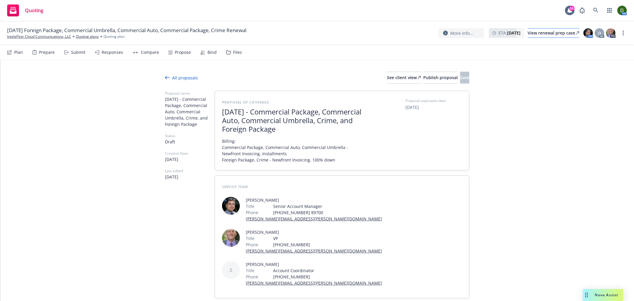
click at [543, 34] on div "View renewal prep case" at bounding box center [553, 33] width 52 height 9
type textarea "x"
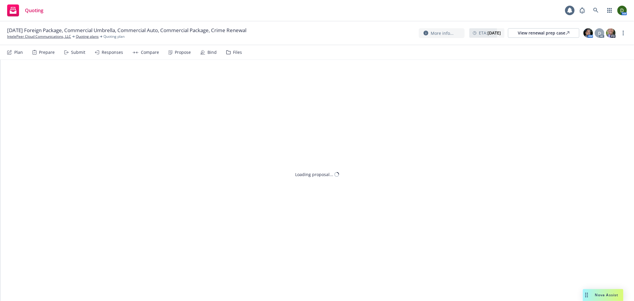
click at [182, 53] on div "Propose" at bounding box center [183, 52] width 16 height 5
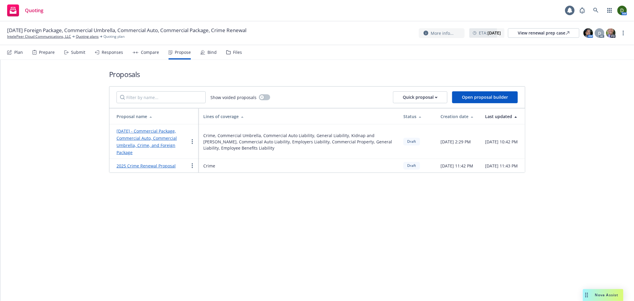
click at [145, 144] on link "October 2025 - Commercial Package, Commercial Auto, Commercial Umbrella, Crime,…" at bounding box center [146, 141] width 60 height 27
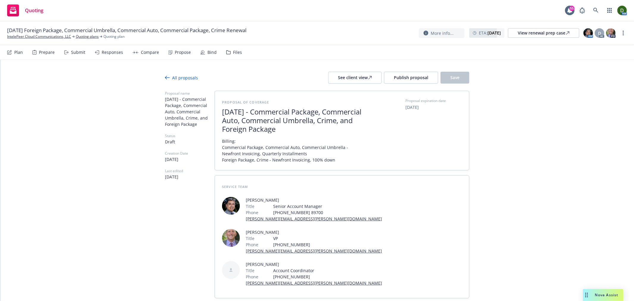
type textarea "x"
click at [419, 108] on span "10/03/2025" at bounding box center [411, 107] width 13 height 6
select select "October"
select select "2025"
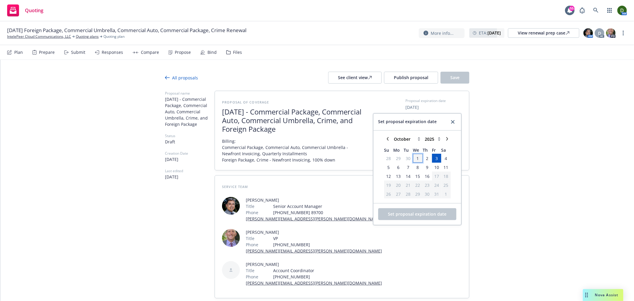
click at [414, 159] on span "1" at bounding box center [417, 157] width 9 height 7
click at [409, 219] on button "Set proposal expiration date" at bounding box center [417, 214] width 78 height 12
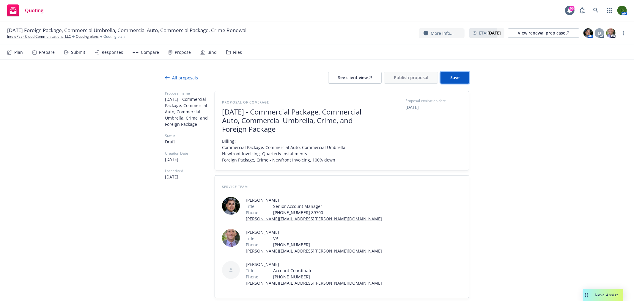
click at [456, 81] on button "Save" at bounding box center [454, 78] width 29 height 12
drag, startPoint x: 527, startPoint y: 186, endPoint x: 487, endPoint y: 44, distance: 147.3
click at [432, 78] on button "Publish proposal" at bounding box center [411, 78] width 54 height 12
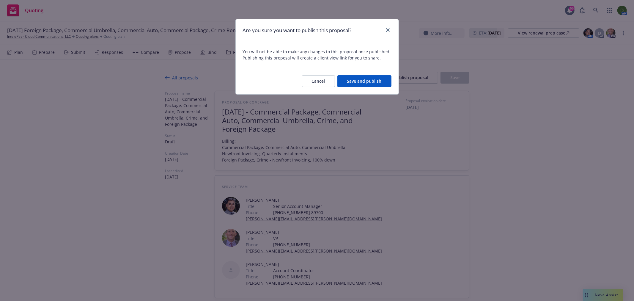
click at [381, 84] on button "Save and publish" at bounding box center [364, 81] width 54 height 12
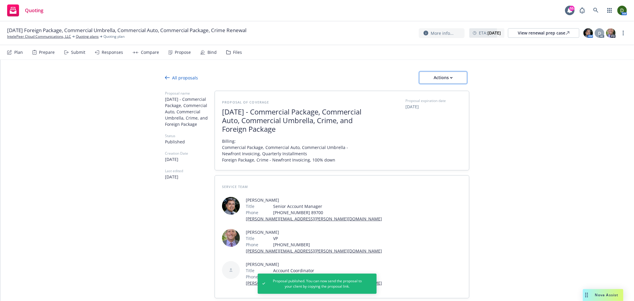
click at [447, 82] on div "Actions" at bounding box center [443, 77] width 28 height 11
click at [447, 97] on link "Copy proposal link" at bounding box center [443, 93] width 52 height 12
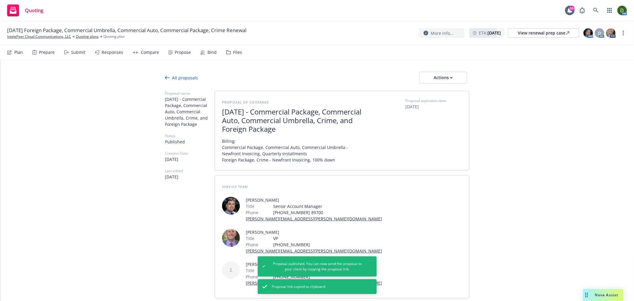
type textarea "x"
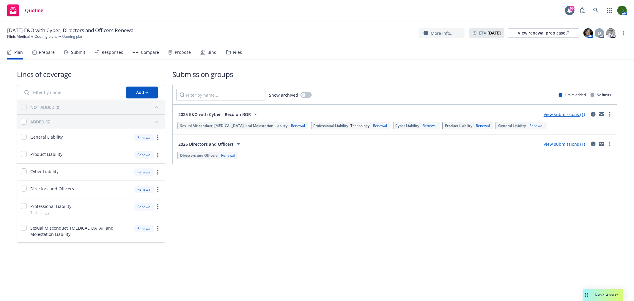
click at [96, 55] on div "Responses" at bounding box center [109, 52] width 28 height 14
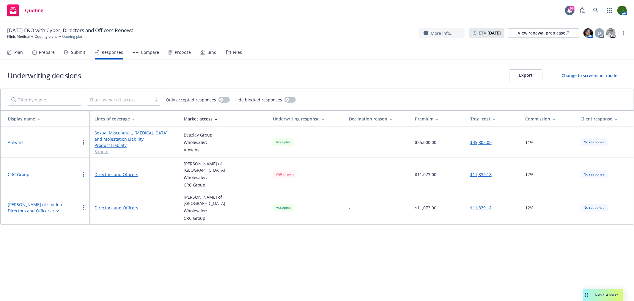
click at [234, 50] on div "Files" at bounding box center [237, 52] width 9 height 5
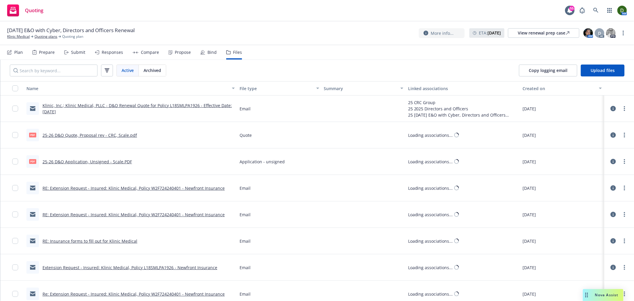
click at [120, 58] on div "Responses" at bounding box center [109, 52] width 28 height 14
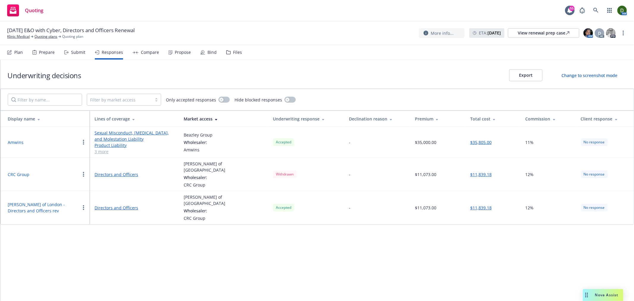
click at [28, 202] on button "Lloyd's of London - Directors and Officers rev" at bounding box center [44, 207] width 72 height 12
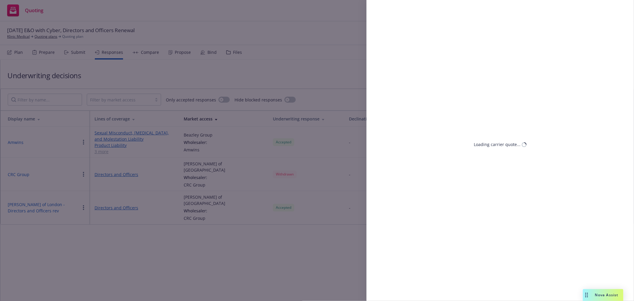
select select "WA"
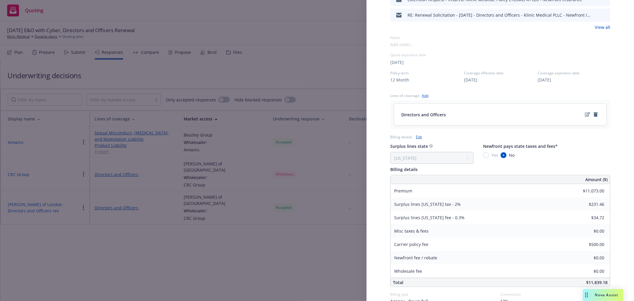
scroll to position [264, 0]
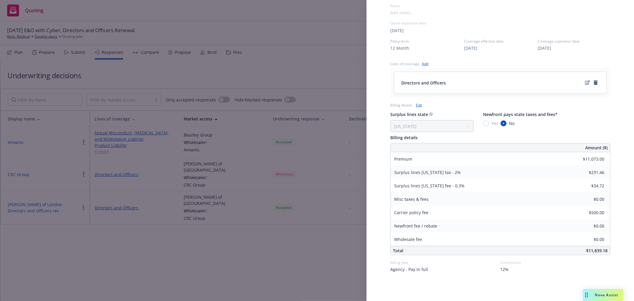
drag, startPoint x: 59, startPoint y: 152, endPoint x: 28, endPoint y: 140, distance: 33.4
click at [59, 151] on div "Display Name Lloyd's of London - Directors and Officers rev Carrier Lloyd's of …" at bounding box center [317, 150] width 634 height 301
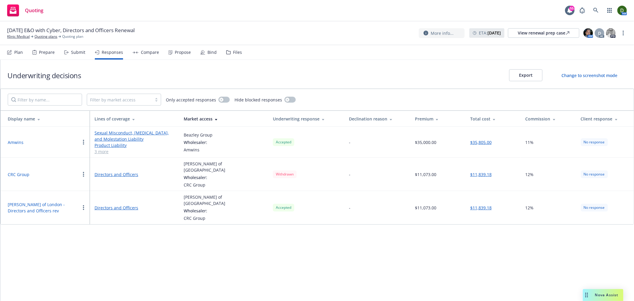
click at [48, 201] on button "Lloyd's of London - Directors and Officers rev" at bounding box center [44, 207] width 72 height 12
select select "WA"
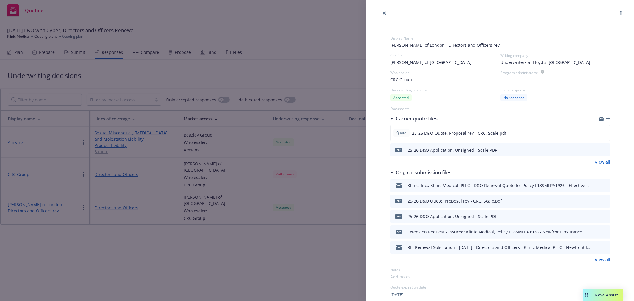
drag, startPoint x: 115, startPoint y: 185, endPoint x: 121, endPoint y: 174, distance: 12.2
click at [117, 185] on div "Display Name Lloyd's of London - Directors and Officers rev Carrier Lloyd's of …" at bounding box center [317, 150] width 634 height 301
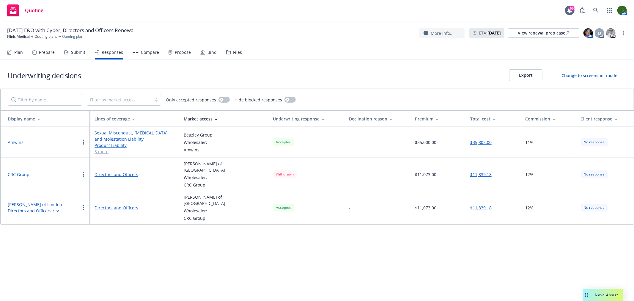
click at [175, 55] on div "Propose" at bounding box center [180, 52] width 22 height 14
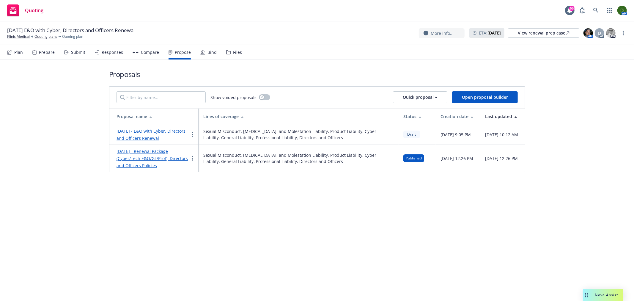
click at [163, 139] on link "August 2025 - E&O with Cyber, Directors and Officers Renewal" at bounding box center [150, 134] width 69 height 13
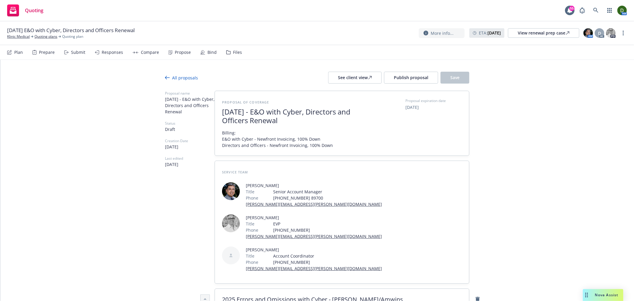
drag, startPoint x: 182, startPoint y: 149, endPoint x: 190, endPoint y: 76, distance: 73.8
click at [166, 75] on icon at bounding box center [167, 77] width 5 height 5
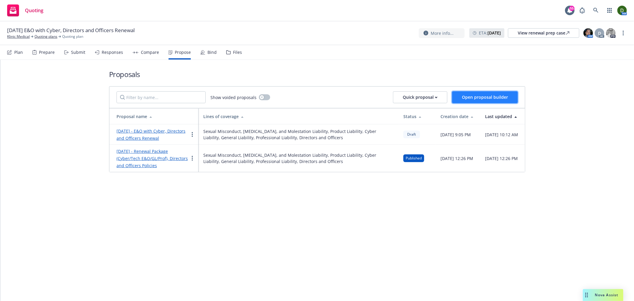
click at [474, 97] on span "Open proposal builder" at bounding box center [485, 97] width 46 height 6
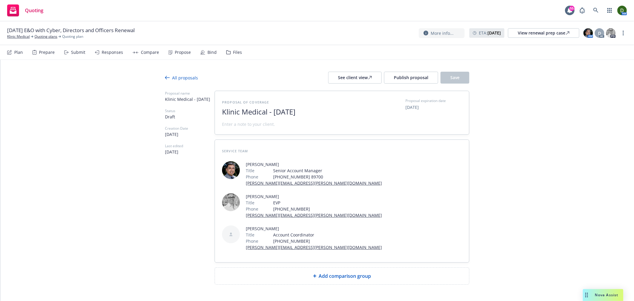
click at [278, 111] on span "Klinic Medical - September 2025" at bounding box center [295, 112] width 146 height 9
drag, startPoint x: 273, startPoint y: 111, endPoint x: 203, endPoint y: 110, distance: 70.1
click at [203, 110] on div "Proposal name Klinic Medical - September 2025 Status Draft Creation Date 09/17/…" at bounding box center [317, 188] width 304 height 194
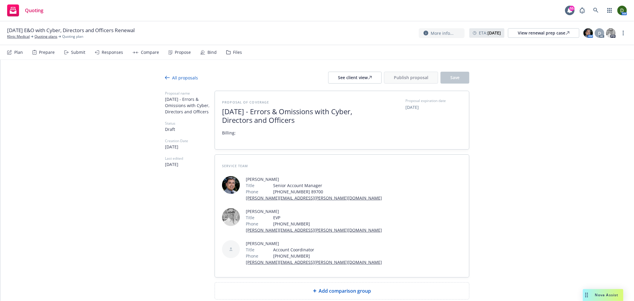
click at [362, 287] on span "Add comparison group" at bounding box center [345, 290] width 52 height 7
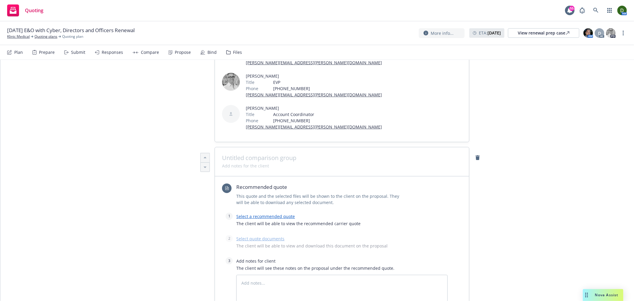
type textarea "x"
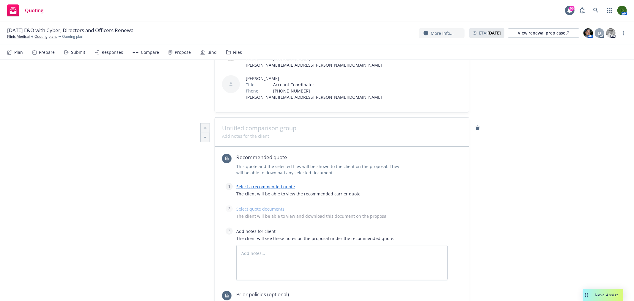
click at [258, 125] on span at bounding box center [342, 128] width 240 height 7
click at [270, 184] on link "Select a recommended quote" at bounding box center [265, 187] width 59 height 6
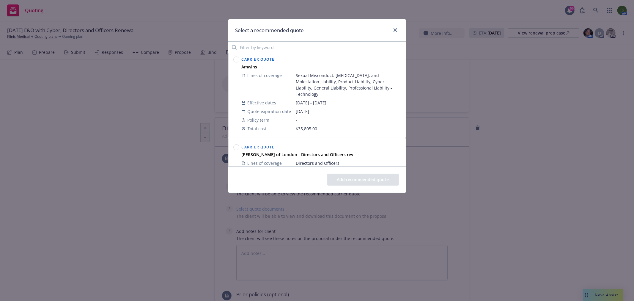
scroll to position [0, 0]
click at [397, 31] on link "close" at bounding box center [395, 29] width 7 height 7
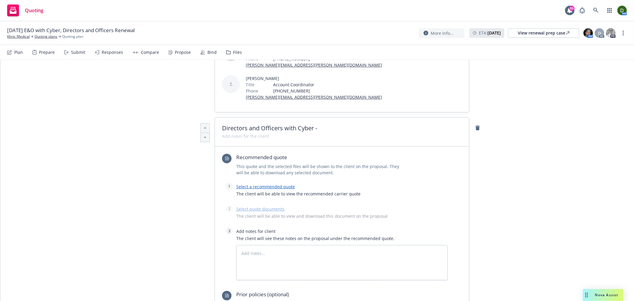
click at [314, 125] on span "Directors and Officers with Cyber -" at bounding box center [342, 128] width 240 height 7
drag, startPoint x: 202, startPoint y: 93, endPoint x: 172, endPoint y: 92, distance: 29.7
click at [172, 92] on div "Proposal name September 2025 - Errors & Omissions with Cyber, Directors and Off…" at bounding box center [317, 185] width 304 height 518
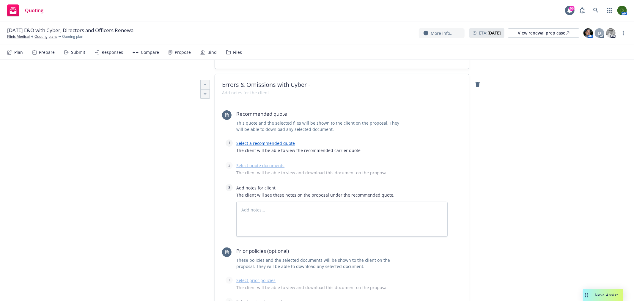
scroll to position [313, 0]
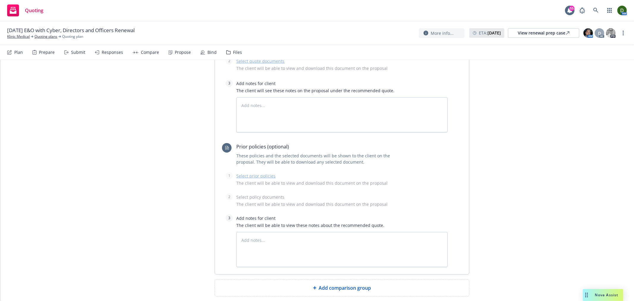
click at [304, 284] on div "Add comparison group" at bounding box center [342, 287] width 245 height 7
type textarea "x"
drag, startPoint x: 254, startPoint y: 263, endPoint x: 261, endPoint y: 260, distance: 7.7
click at [254, 294] on div at bounding box center [342, 294] width 240 height 1
drag, startPoint x: 265, startPoint y: 258, endPoint x: 253, endPoint y: 253, distance: 12.5
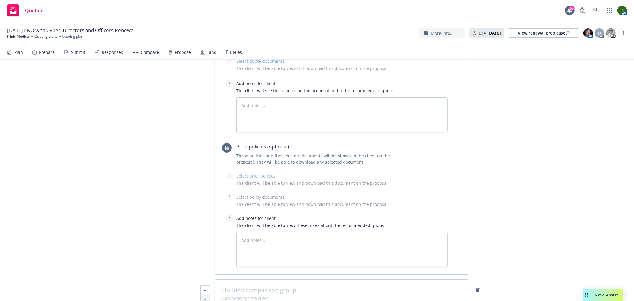
click at [266, 286] on span at bounding box center [342, 289] width 240 height 7
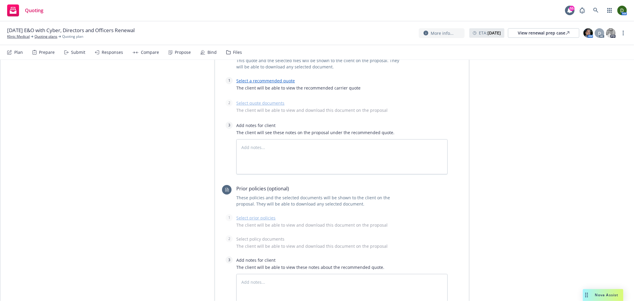
scroll to position [114, 0]
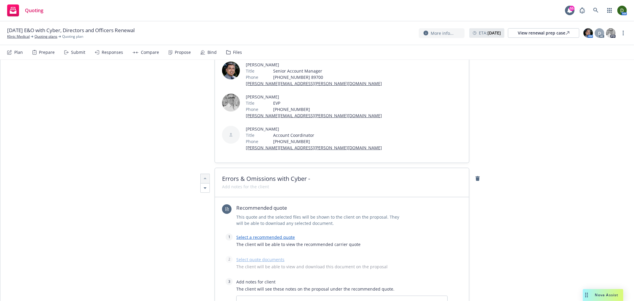
click at [263, 234] on link "Select a recommended quote" at bounding box center [265, 237] width 59 height 6
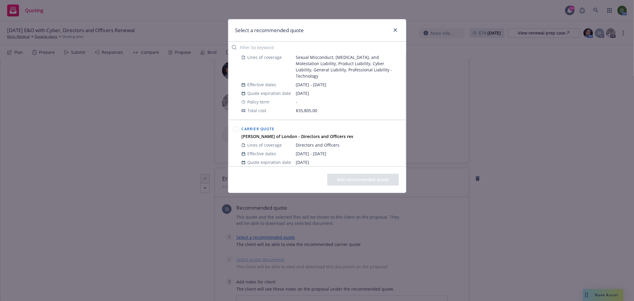
scroll to position [0, 0]
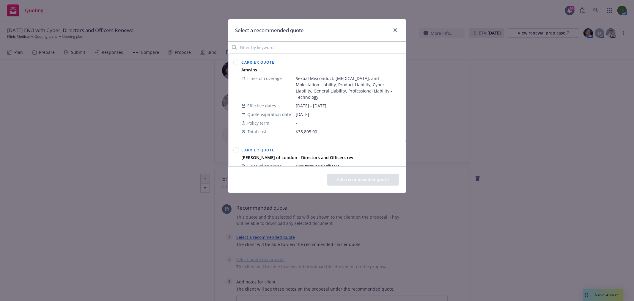
click at [233, 63] on circle at bounding box center [236, 63] width 6 height 6
drag, startPoint x: 356, startPoint y: 181, endPoint x: 353, endPoint y: 182, distance: 3.0
click at [354, 182] on button "Add recommended quote" at bounding box center [363, 180] width 72 height 12
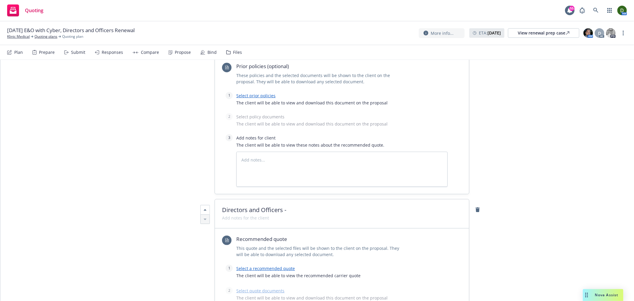
scroll to position [445, 0]
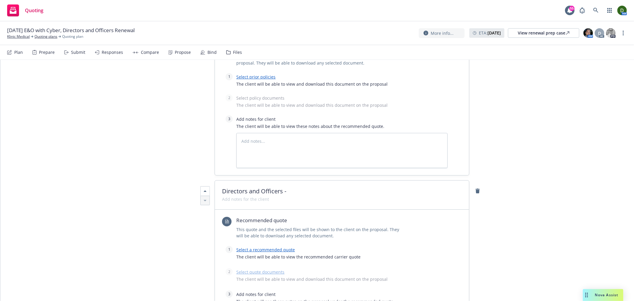
click at [251, 247] on link "Select a recommended quote" at bounding box center [265, 250] width 59 height 6
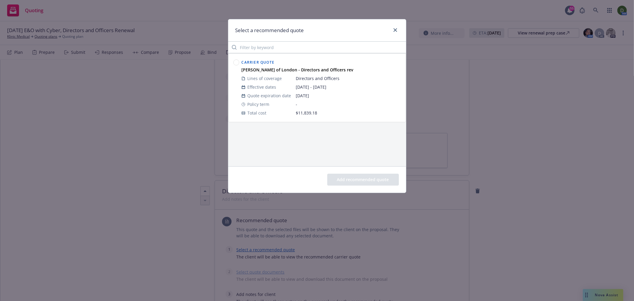
click at [235, 64] on circle at bounding box center [236, 63] width 6 height 6
click at [357, 182] on button "Add recommended quote" at bounding box center [363, 180] width 72 height 12
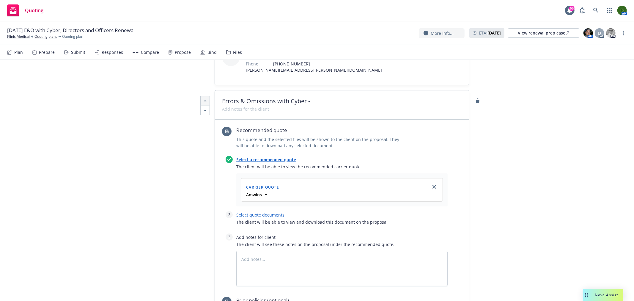
scroll to position [180, 0]
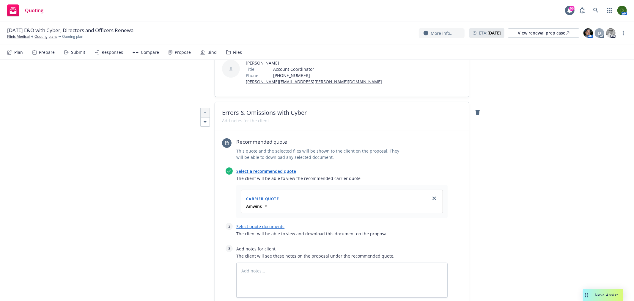
click at [263, 168] on link "Select a recommended quote" at bounding box center [266, 171] width 60 height 6
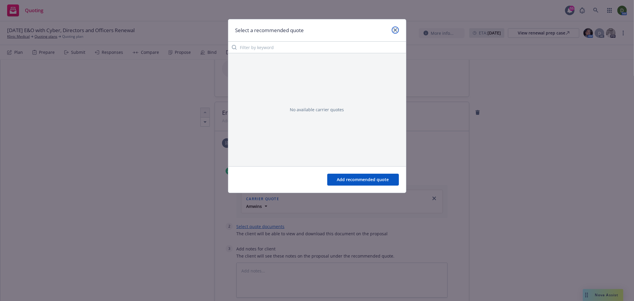
click at [393, 28] on icon "close" at bounding box center [395, 30] width 4 height 4
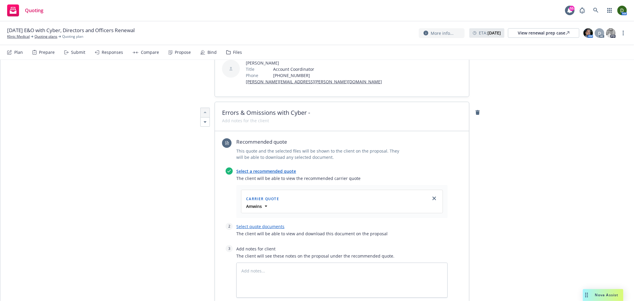
click at [261, 223] on link "Select quote documents" at bounding box center [260, 226] width 48 height 6
type textarea "x"
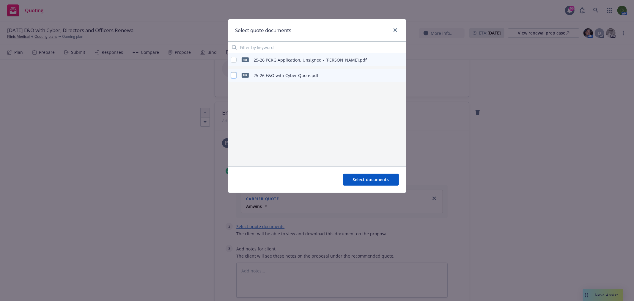
click at [234, 75] on input "checkbox" at bounding box center [234, 75] width 6 height 6
checkbox input "true"
click at [230, 54] on div "pdf 25-26 PCKG Application, Unsigned - Beazley.pdf" at bounding box center [317, 59] width 178 height 13
click at [235, 59] on input "checkbox" at bounding box center [234, 60] width 6 height 6
checkbox input "true"
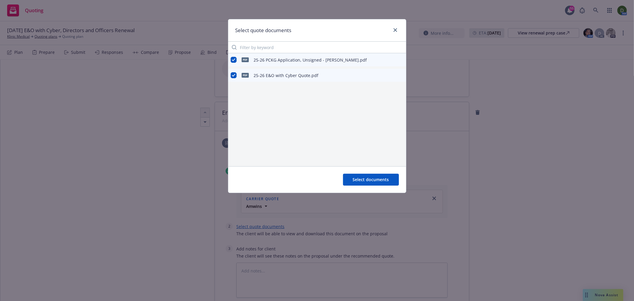
click at [402, 73] on icon "preview file" at bounding box center [400, 75] width 5 height 4
click at [394, 31] on icon "close" at bounding box center [395, 30] width 4 height 4
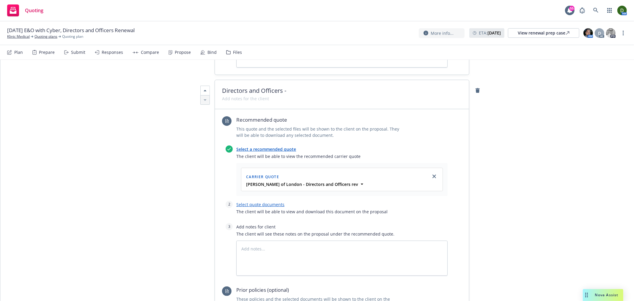
scroll to position [577, 0]
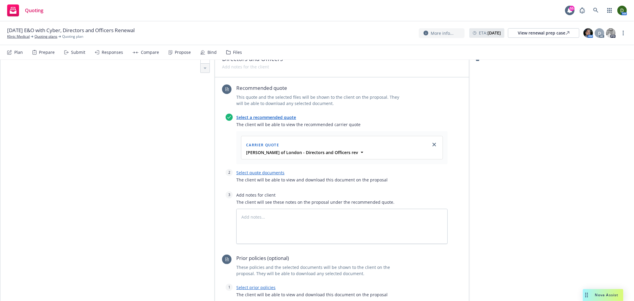
click at [273, 170] on link "Select quote documents" at bounding box center [260, 173] width 48 height 6
type textarea "x"
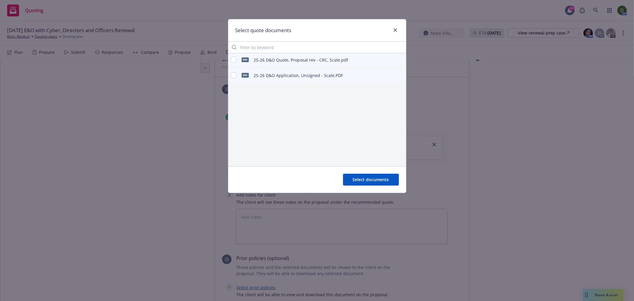
click at [236, 73] on div "PDF 25-26 D&O Application, Unsigned - Scale.PDF" at bounding box center [287, 75] width 113 height 12
click at [233, 74] on input "checkbox" at bounding box center [234, 75] width 6 height 6
checkbox input "true"
click at [234, 54] on div "pdf 25-26 D&O Quote, Proposal rev - CRC, Scale.pdf" at bounding box center [290, 59] width 118 height 12
click at [234, 58] on input "checkbox" at bounding box center [234, 60] width 6 height 6
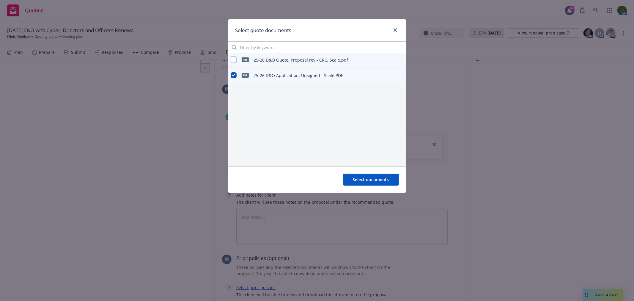
checkbox input "true"
click at [398, 60] on icon "preview file" at bounding box center [400, 60] width 5 height 4
click at [371, 179] on span "Select documents" at bounding box center [371, 180] width 36 height 6
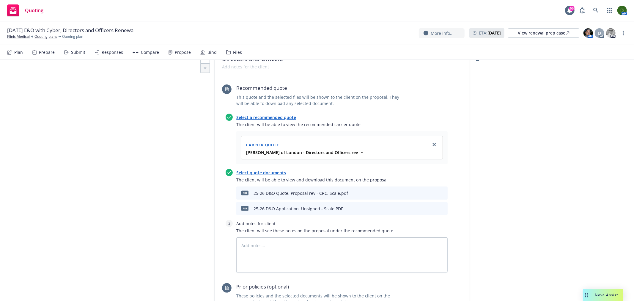
scroll to position [676, 0]
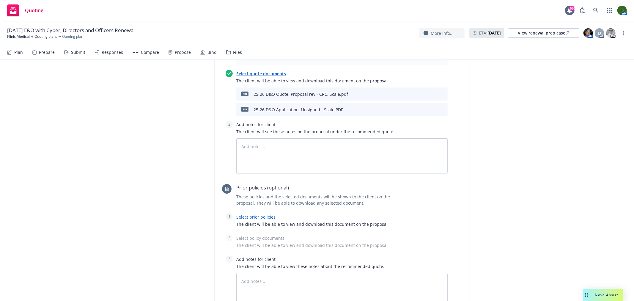
click at [254, 214] on link "Select prior policies" at bounding box center [255, 217] width 39 height 6
type textarea "x"
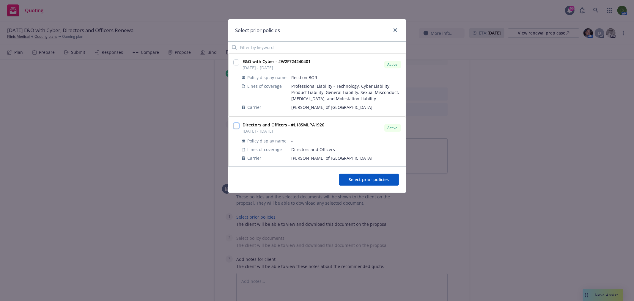
drag, startPoint x: 235, startPoint y: 127, endPoint x: 271, endPoint y: 138, distance: 37.7
click at [234, 127] on input "checkbox" at bounding box center [236, 126] width 6 height 6
checkbox input "true"
click at [366, 179] on span "Select prior policies" at bounding box center [369, 180] width 40 height 6
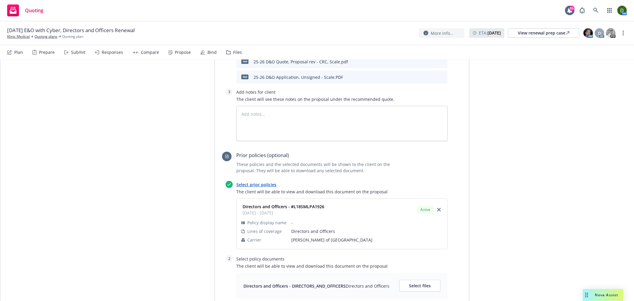
scroll to position [775, 0]
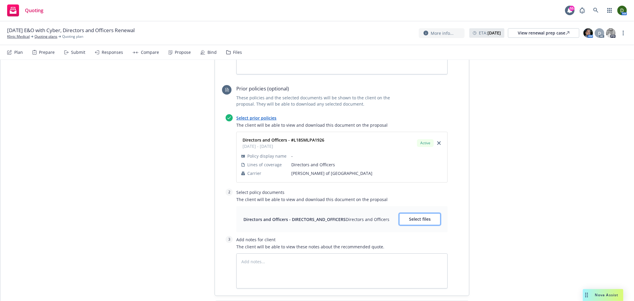
click at [410, 216] on span "Select files" at bounding box center [420, 219] width 22 height 6
type textarea "x"
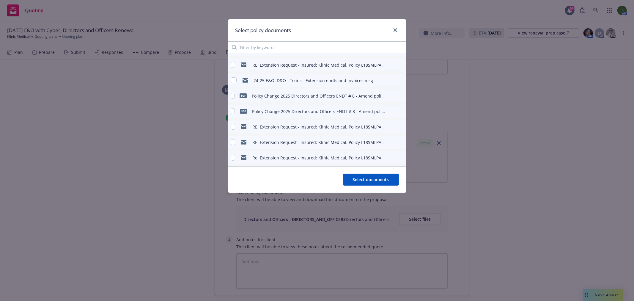
scroll to position [66, 0]
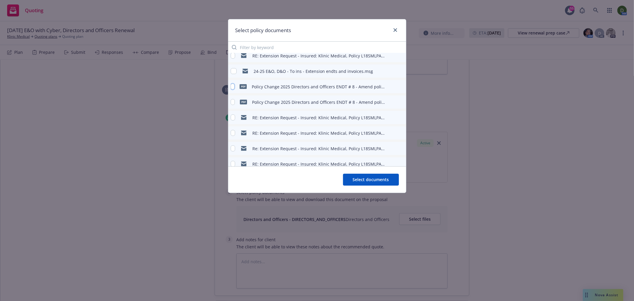
click at [234, 86] on input "checkbox" at bounding box center [233, 87] width 4 height 6
checkbox input "true"
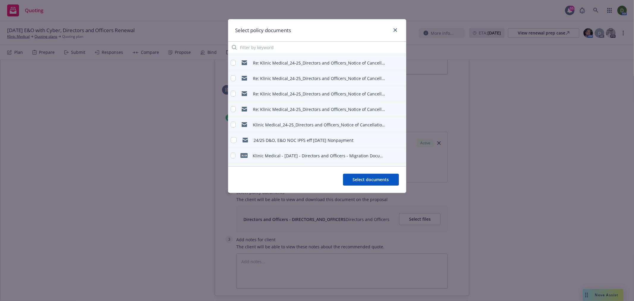
scroll to position [213, 0]
click at [231, 156] on input "checkbox" at bounding box center [234, 155] width 6 height 6
checkbox input "true"
drag, startPoint x: 352, startPoint y: 183, endPoint x: 351, endPoint y: 176, distance: 7.2
click at [352, 184] on button "Select documents" at bounding box center [371, 180] width 56 height 12
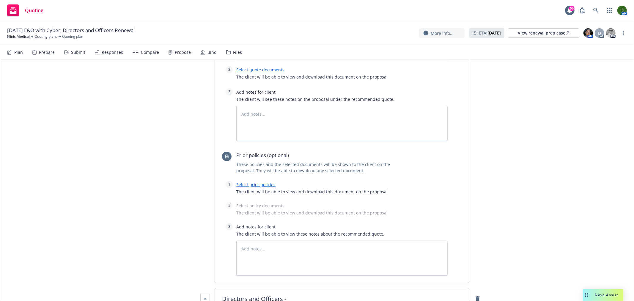
scroll to position [0, 0]
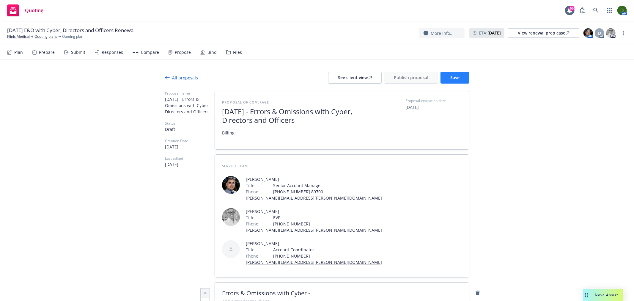
drag, startPoint x: 521, startPoint y: 167, endPoint x: 452, endPoint y: 75, distance: 115.0
click at [450, 78] on span "Save" at bounding box center [454, 78] width 9 height 6
click at [361, 82] on div "See client view" at bounding box center [355, 77] width 34 height 11
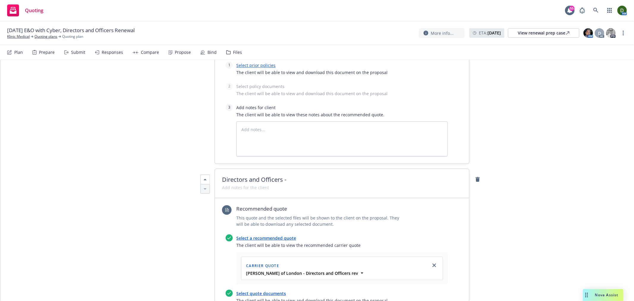
scroll to position [1144, 0]
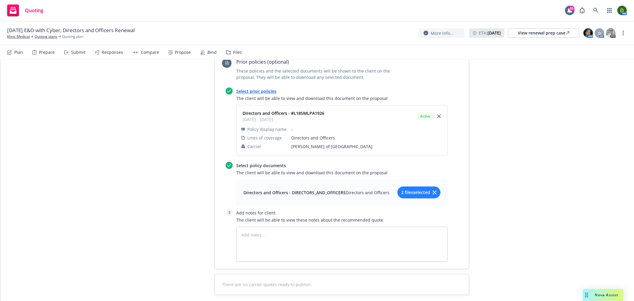
drag, startPoint x: 449, startPoint y: 130, endPoint x: 382, endPoint y: 220, distance: 112.6
click at [418, 189] on span "2 files selected" at bounding box center [415, 192] width 29 height 6
type textarea "x"
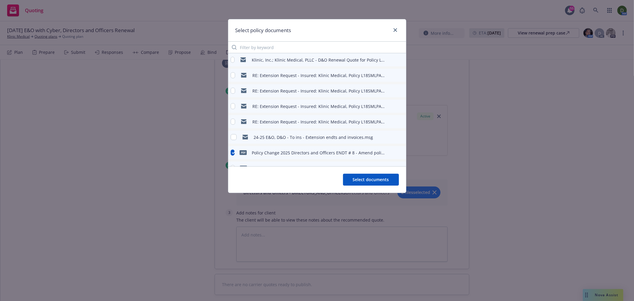
scroll to position [33, 0]
click at [234, 121] on input "checkbox" at bounding box center [233, 119] width 4 height 6
checkbox input "false"
click at [398, 136] on icon "preview file" at bounding box center [400, 135] width 5 height 4
type textarea "x"
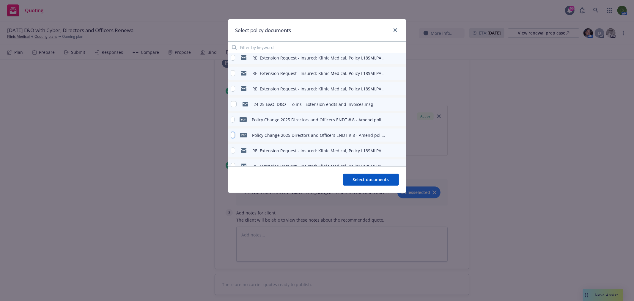
click at [231, 136] on input "checkbox" at bounding box center [233, 135] width 4 height 6
checkbox input "true"
click at [360, 181] on span "Select documents" at bounding box center [371, 180] width 36 height 6
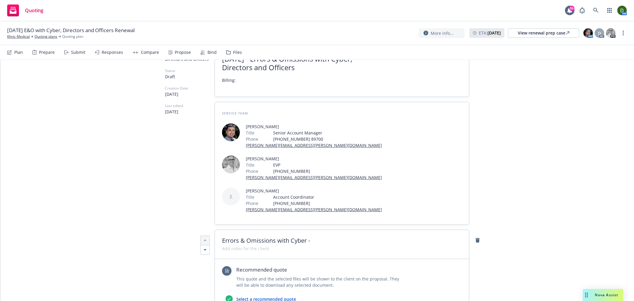
scroll to position [0, 0]
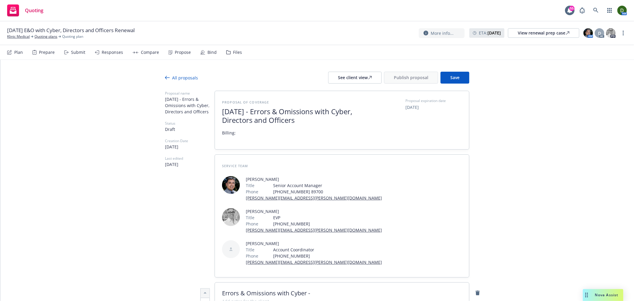
drag, startPoint x: 547, startPoint y: 163, endPoint x: 525, endPoint y: 83, distance: 83.2
click at [450, 78] on span "Save" at bounding box center [454, 78] width 9 height 6
click at [368, 78] on icon at bounding box center [370, 78] width 4 height 4
type textarea "x"
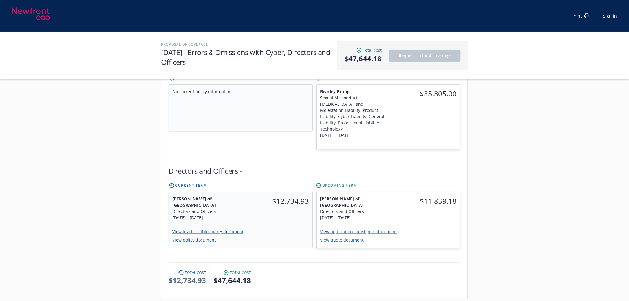
scroll to position [198, 0]
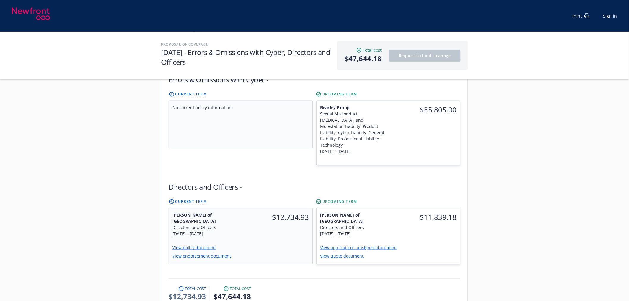
scroll to position [198, 0]
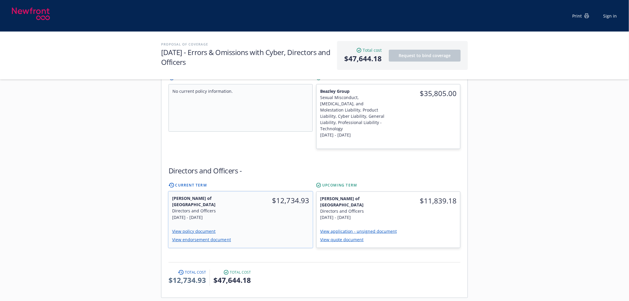
click at [219, 237] on link "View endorsement document" at bounding box center [204, 240] width 64 height 6
